Goal: Information Seeking & Learning: Learn about a topic

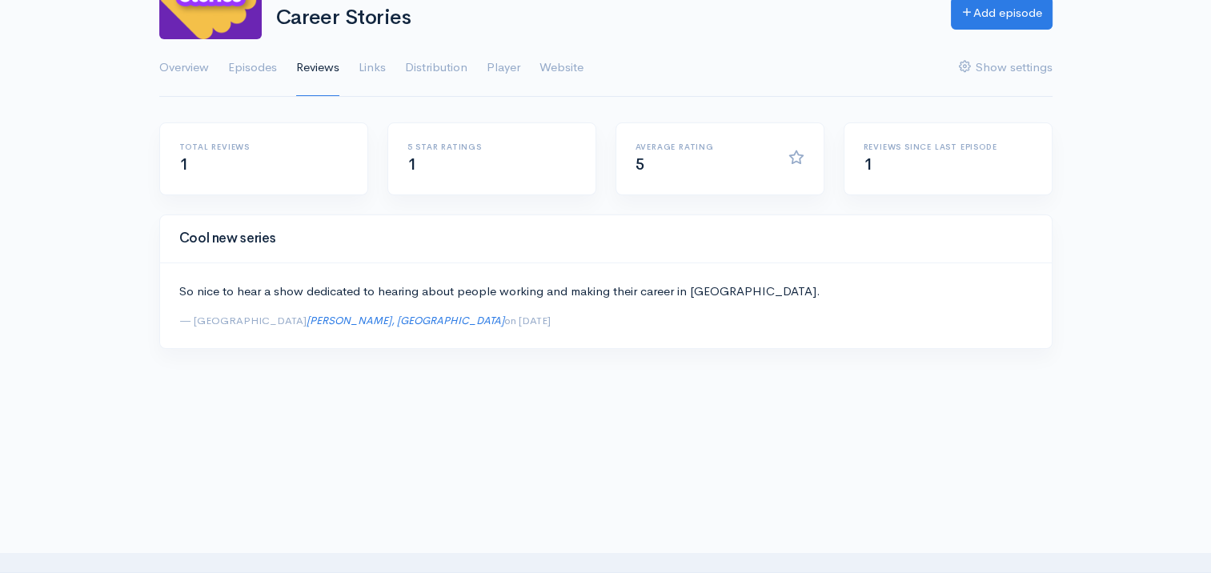
scroll to position [162, 0]
click at [681, 173] on div "Average rating 5" at bounding box center [719, 156] width 207 height 71
click at [674, 142] on h6 "Average rating" at bounding box center [703, 144] width 134 height 9
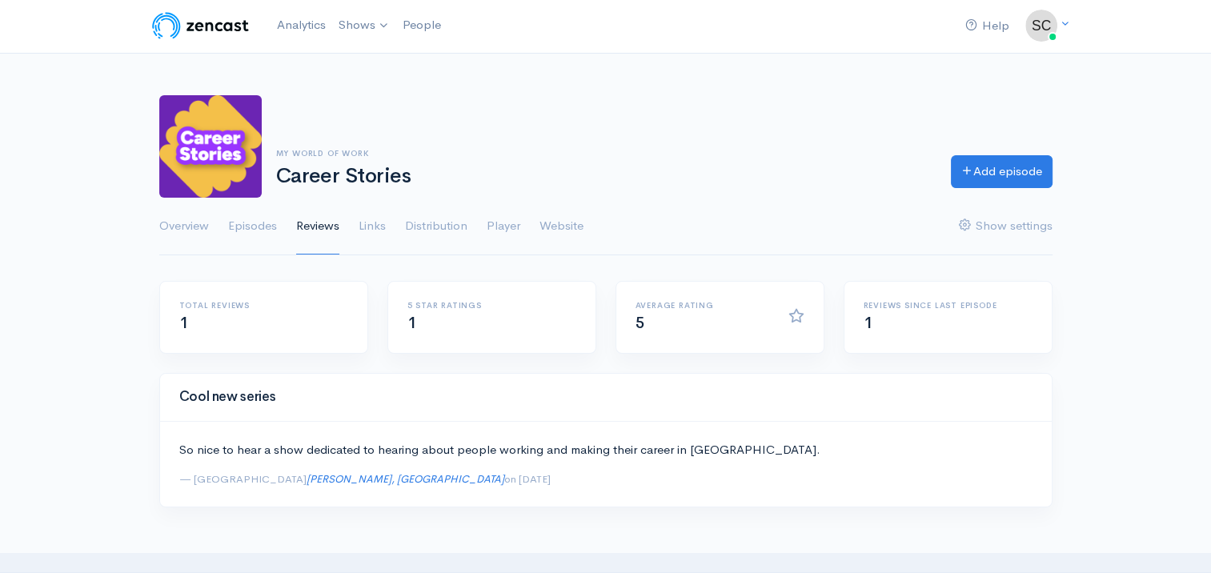
scroll to position [0, 0]
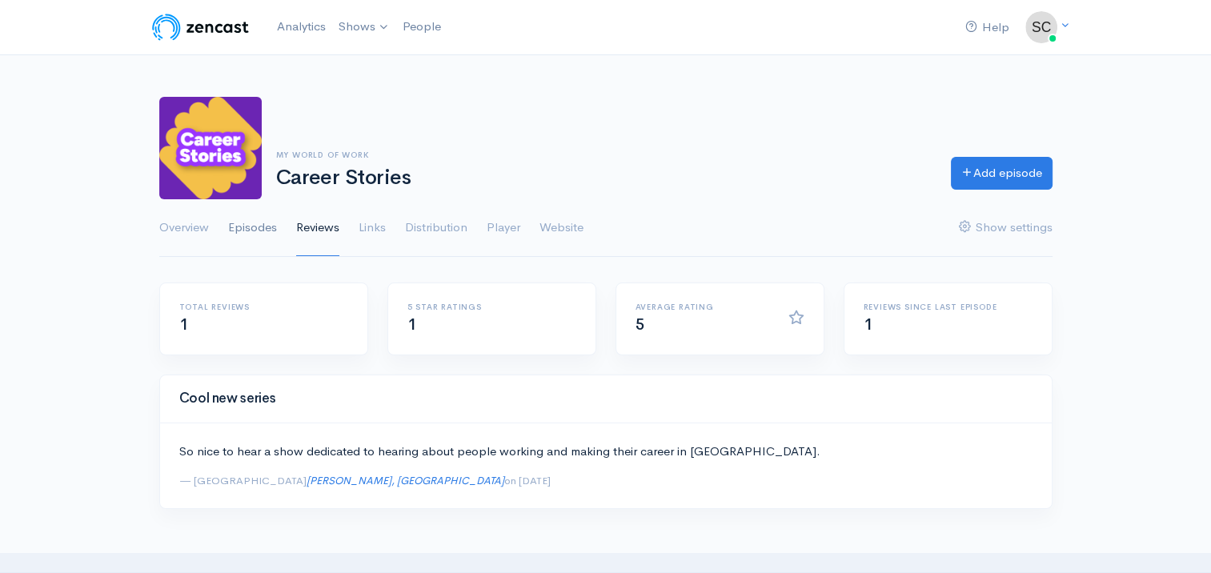
click at [257, 235] on link "Episodes" at bounding box center [252, 228] width 49 height 58
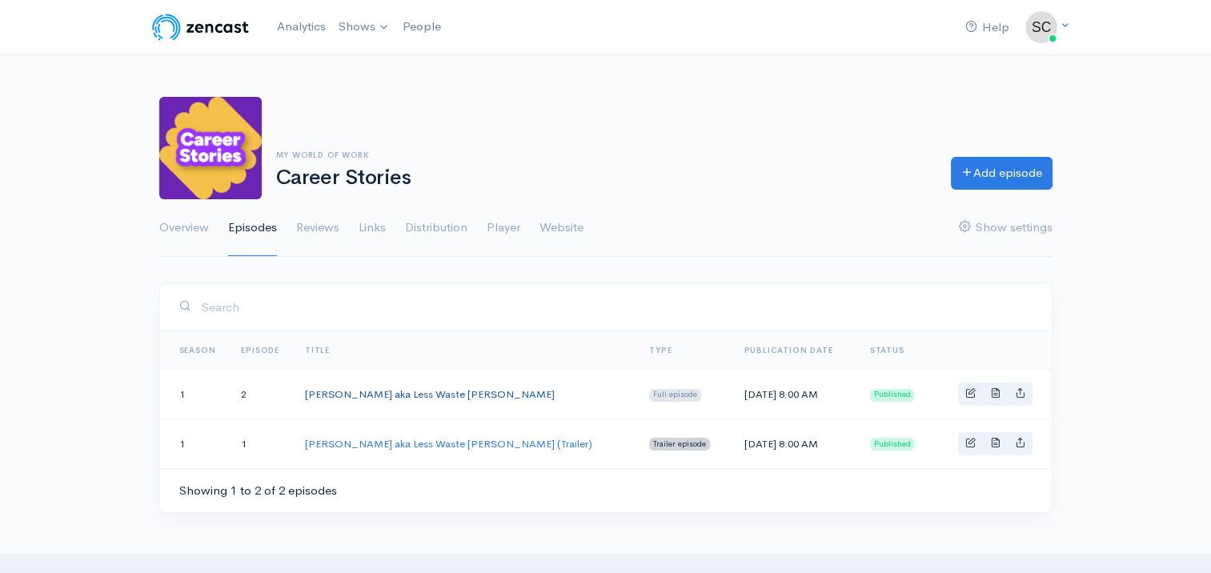
click at [459, 393] on link "[PERSON_NAME] aka Less Waste [PERSON_NAME]" at bounding box center [430, 394] width 250 height 14
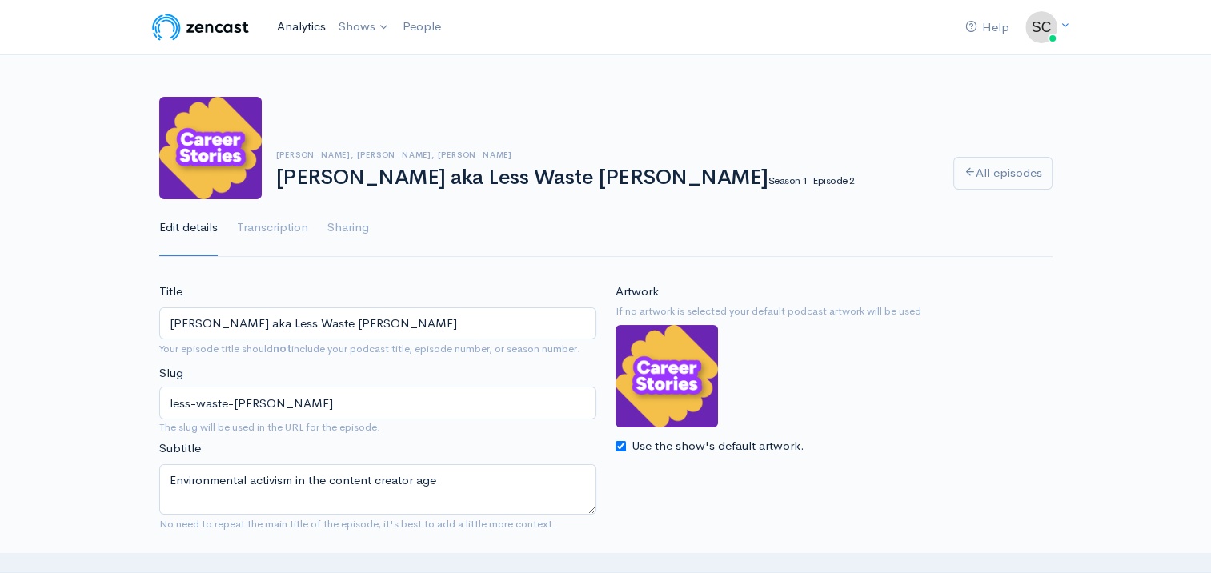
click at [292, 23] on link "Analytics" at bounding box center [302, 27] width 62 height 34
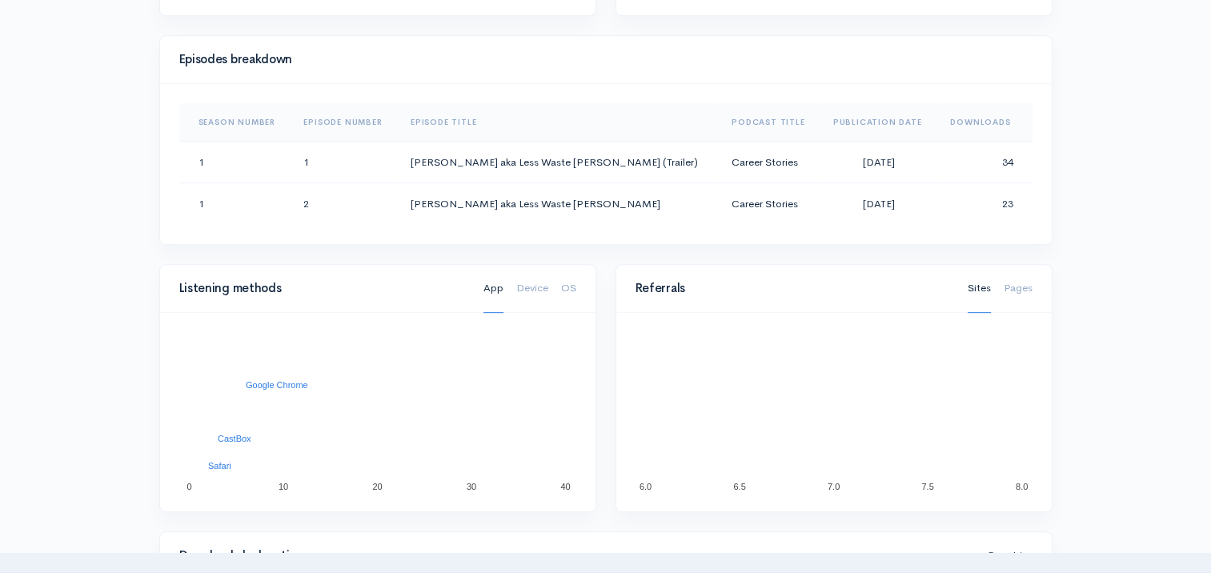
scroll to position [800, 0]
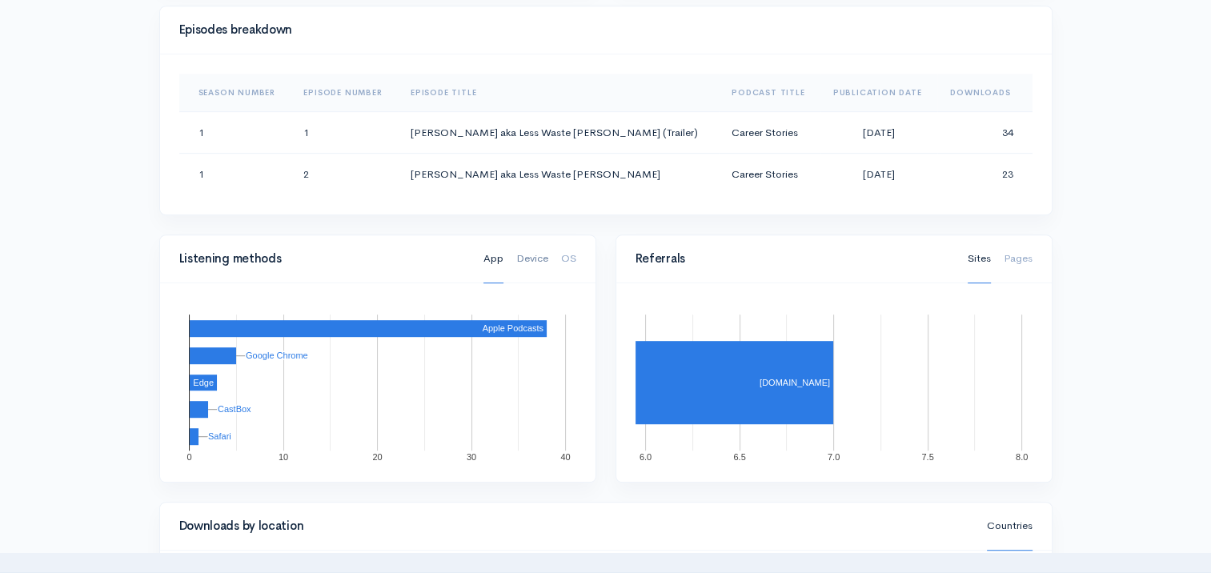
click at [537, 259] on link "Device" at bounding box center [532, 259] width 32 height 49
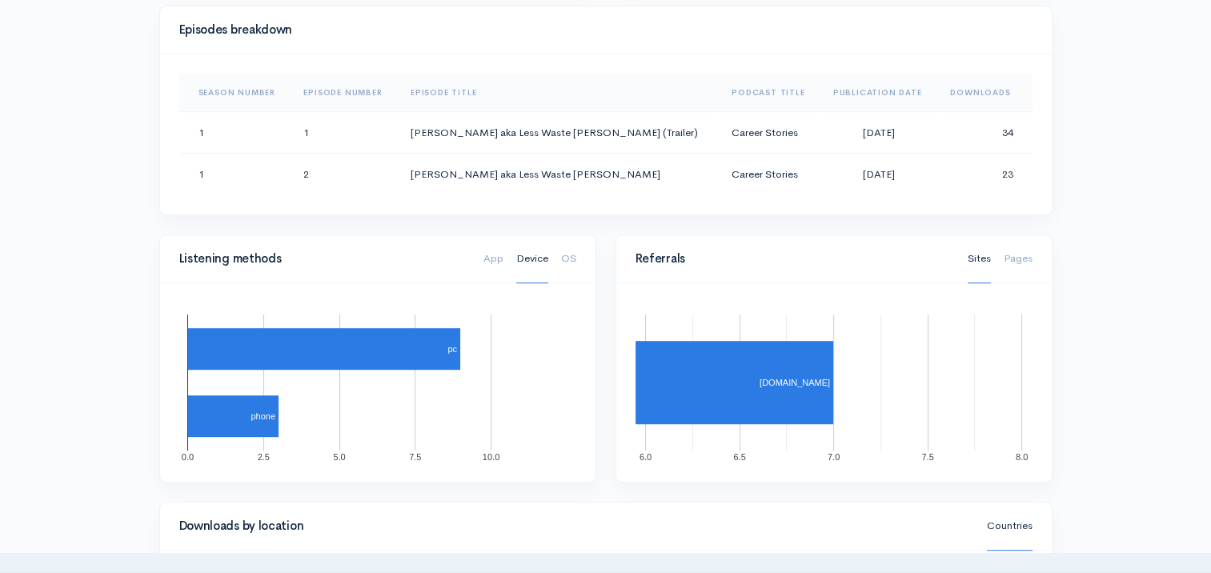
click at [580, 262] on div "App Device OS" at bounding box center [530, 258] width 112 height 35
click at [572, 251] on link "OS" at bounding box center [568, 259] width 15 height 49
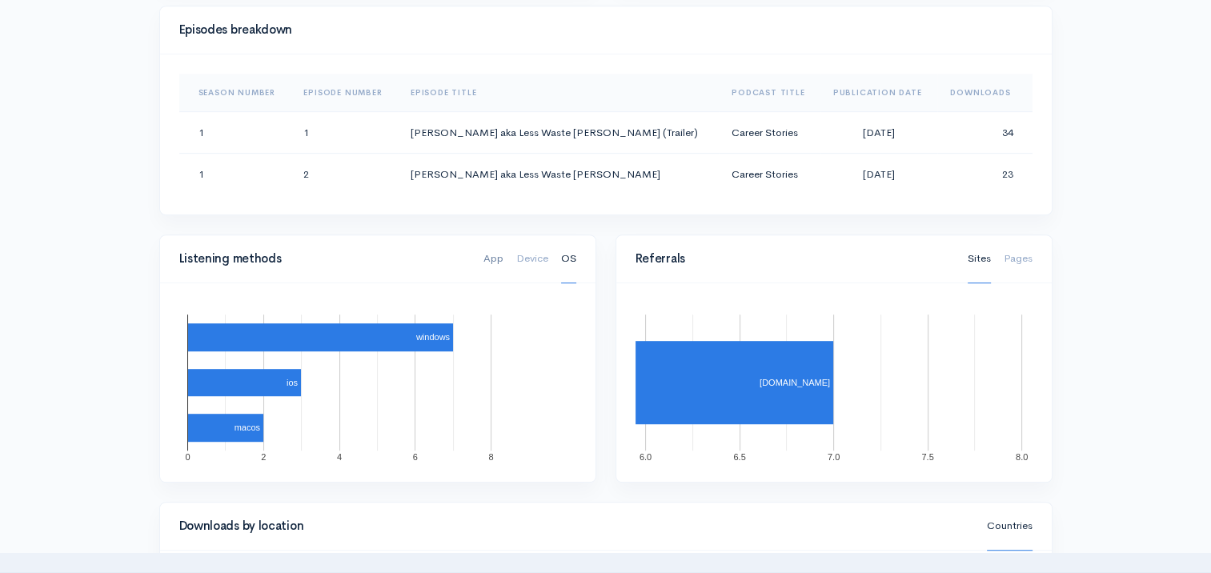
click at [499, 261] on link "App" at bounding box center [493, 259] width 20 height 49
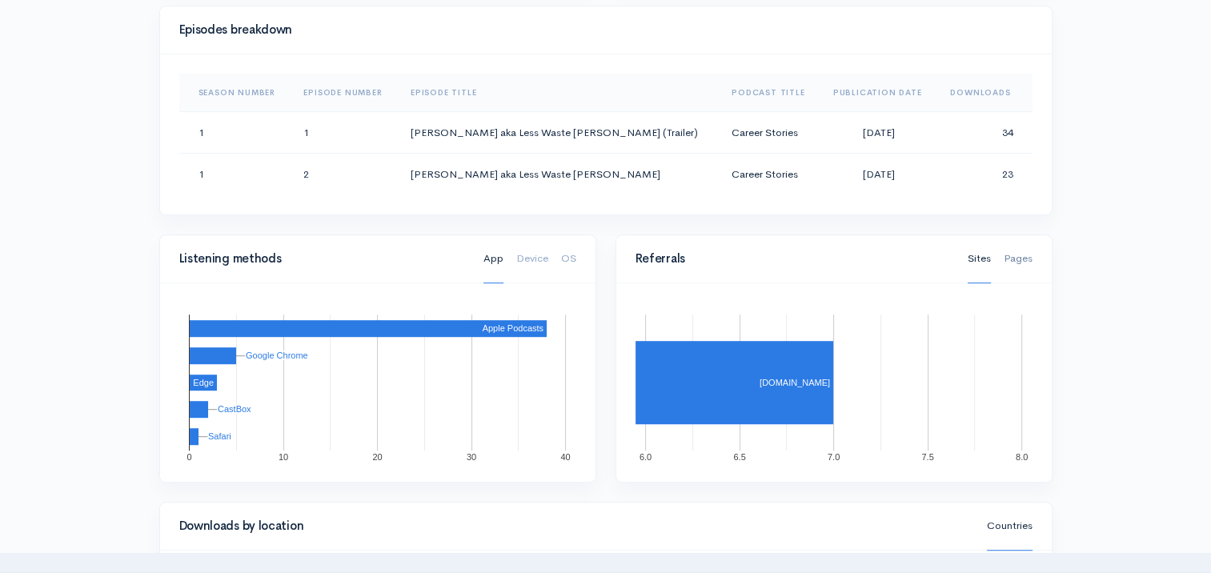
drag, startPoint x: 1018, startPoint y: 262, endPoint x: 1005, endPoint y: 256, distance: 14.0
click at [1018, 259] on link "Pages" at bounding box center [1018, 259] width 29 height 49
click at [983, 257] on link "Sites" at bounding box center [979, 259] width 23 height 49
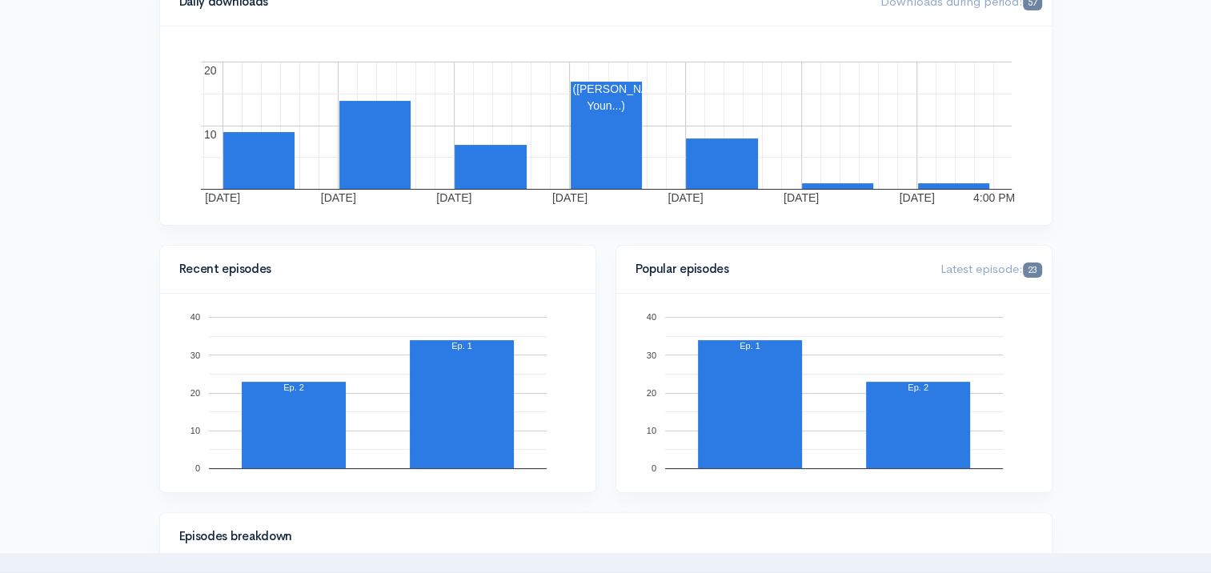
scroll to position [0, 0]
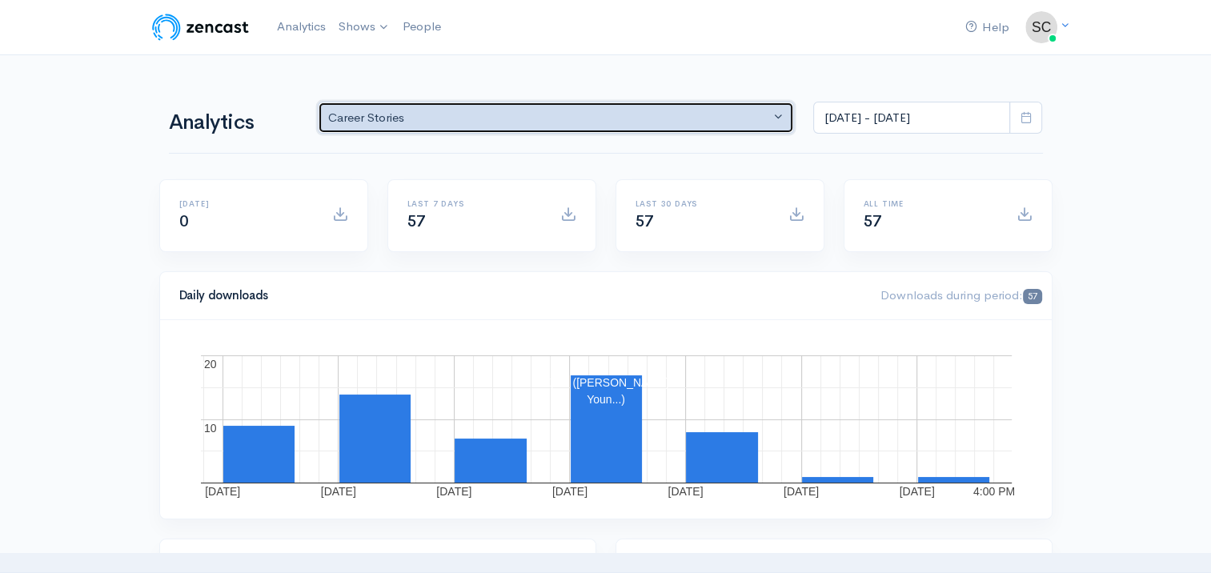
click at [624, 126] on div "Career Stories" at bounding box center [549, 118] width 442 height 18
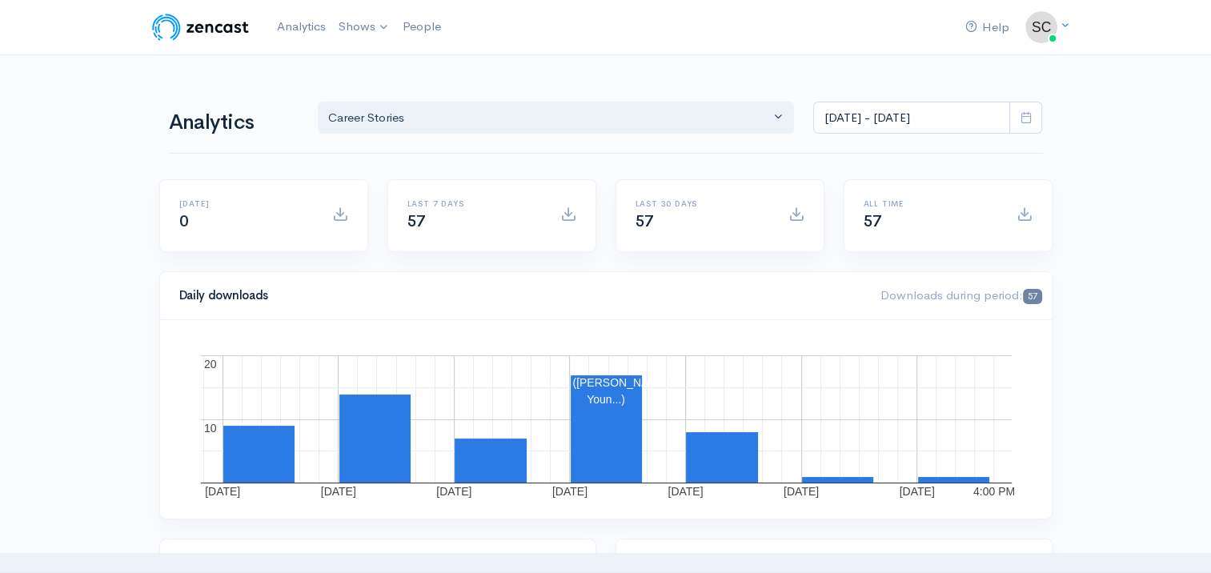
click at [373, 30] on link "Shows" at bounding box center [364, 27] width 64 height 35
click at [612, 30] on div "Help Notifications View all Your profile Team settings Default team Current Log…" at bounding box center [606, 27] width 913 height 35
